Goal: Answer question/provide support

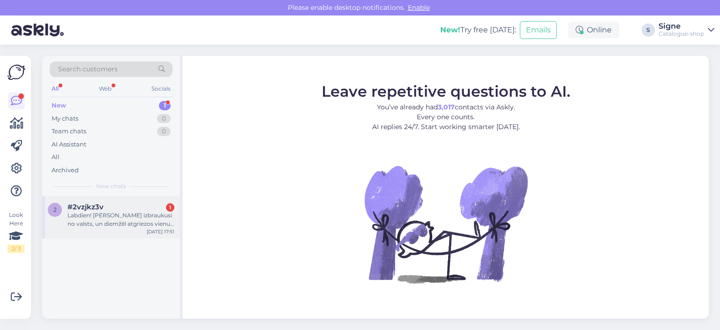
click at [105, 212] on div "Labdien! [PERSON_NAME] izbraukusi no valsts, un diemžēl atgriezos vienu dienu p…" at bounding box center [120, 219] width 107 height 17
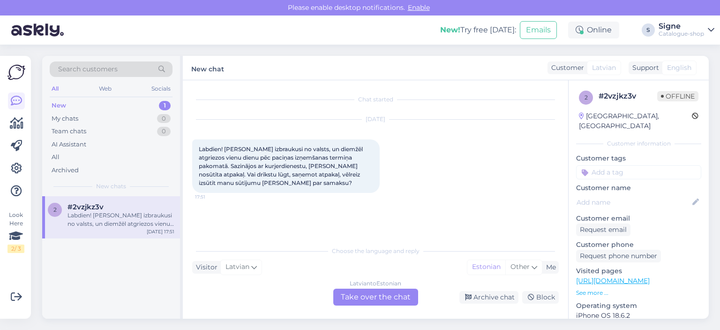
click at [366, 296] on div "[DEMOGRAPHIC_DATA] to Estonian Take over the chat" at bounding box center [375, 296] width 85 height 17
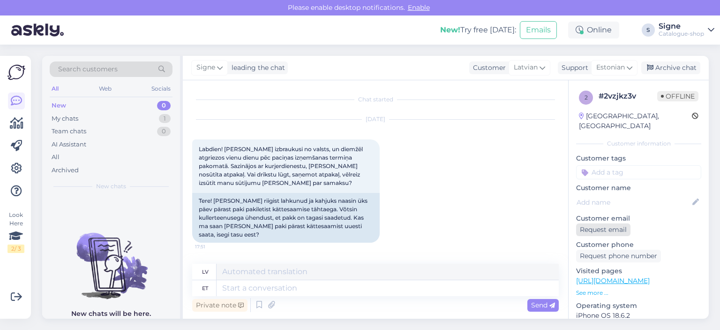
click at [602, 223] on div "Request email" at bounding box center [603, 229] width 54 height 13
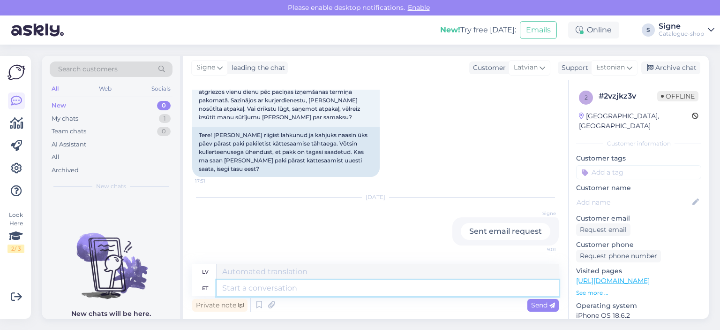
click at [253, 287] on textarea at bounding box center [388, 288] width 342 height 16
type textarea "Tere,"
type textarea "Sveiki,"
type textarea "Tere, palume v"
type textarea "Sveiki, lūdzu."
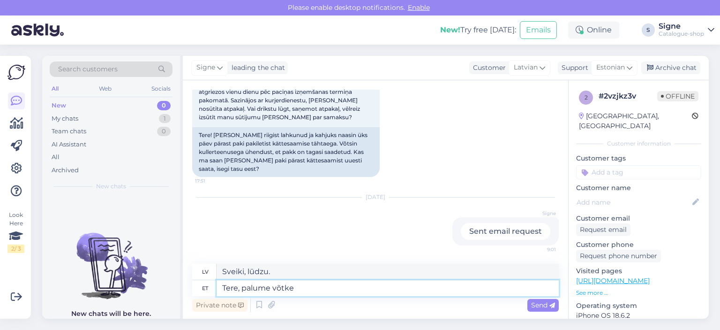
type textarea "Tere, palume võtke ü"
type textarea "Sveiki, lūdzu, ņemiet"
type textarea "Tere, palume võtke ühendust m"
type textarea "[PERSON_NAME], lūdzu, sazinieties ar mums."
type textarea "Tere, palume võtke ühendust meie klienditeenindusega"
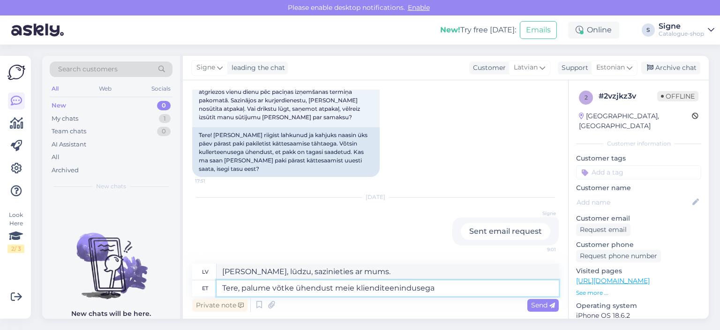
type textarea "Sveiki, lūdzu, sazinieties ar mūsu klientu apkalpošanas dienestu."
type textarea "Tere, palume võtke ühendust meie klienditeenindusega."
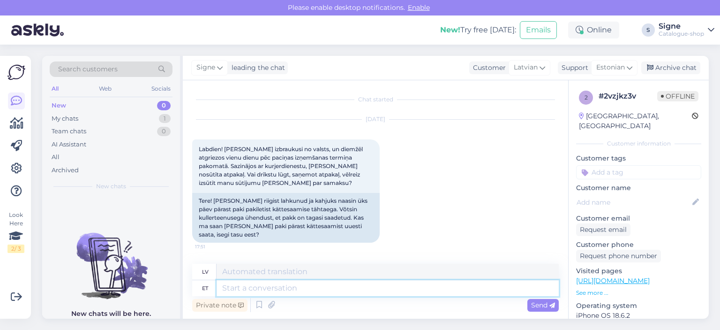
scroll to position [130, 0]
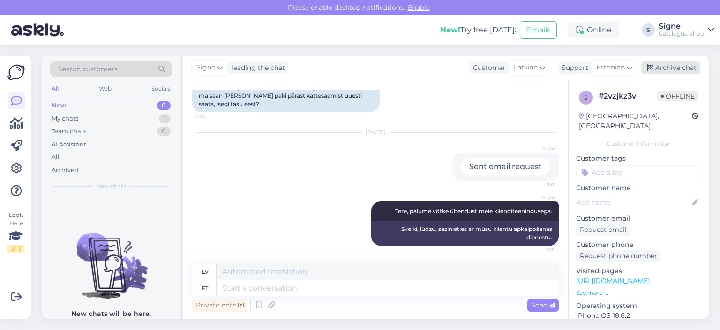
drag, startPoint x: 675, startPoint y: 73, endPoint x: 666, endPoint y: 73, distance: 9.4
click at [675, 73] on div "Archive chat" at bounding box center [670, 67] width 59 height 13
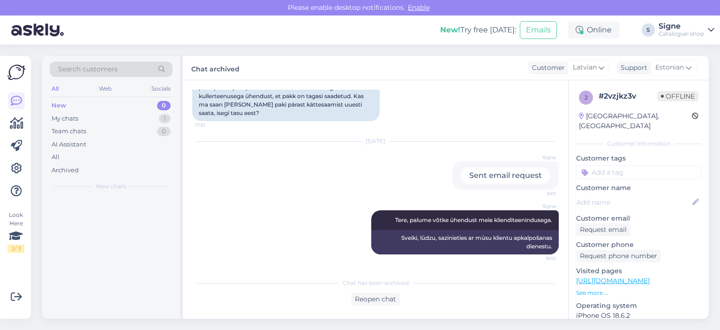
scroll to position [121, 0]
